Goal: Task Accomplishment & Management: Use online tool/utility

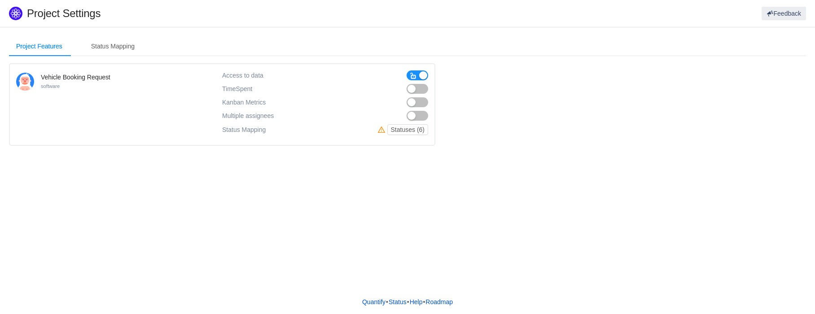
click at [422, 75] on button "button" at bounding box center [417, 75] width 22 height 10
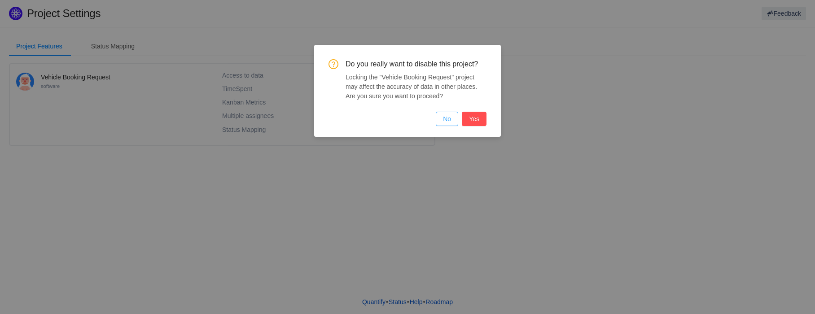
click at [450, 122] on button "No" at bounding box center [447, 119] width 22 height 14
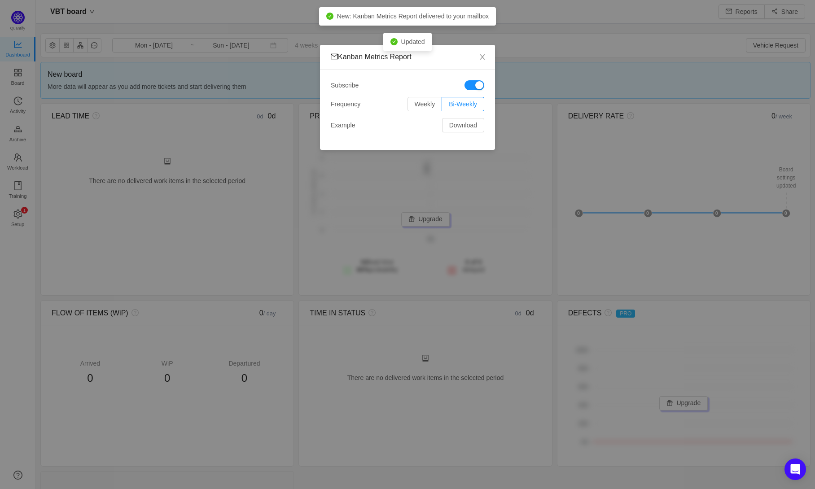
scroll to position [476, 759]
click at [404, 274] on div "Kanban Metrics Report Subscribe Frequency Weekly Bi-Weekly Example Download" at bounding box center [407, 244] width 815 height 489
